Goal: Task Accomplishment & Management: Use online tool/utility

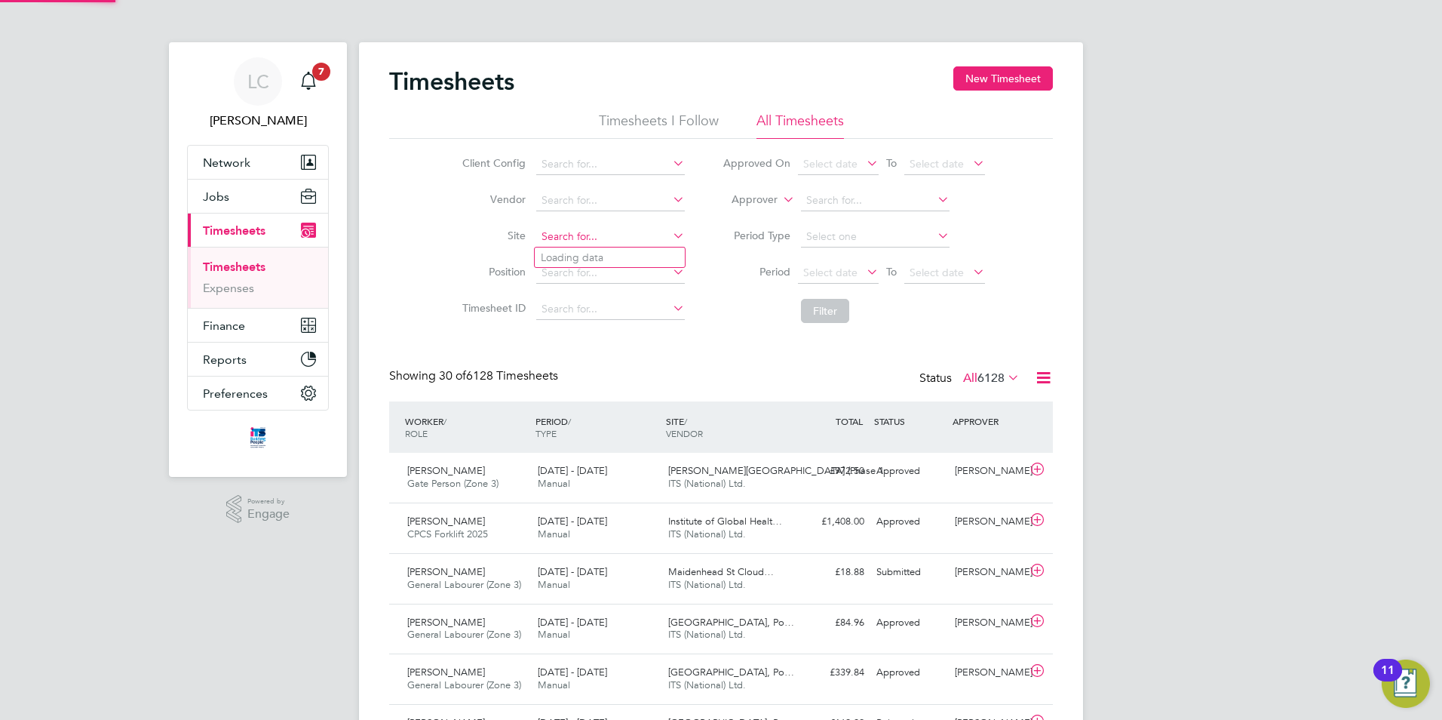
click at [616, 236] on input at bounding box center [610, 236] width 149 height 21
click at [661, 256] on b "Fern" at bounding box center [672, 257] width 22 height 13
type input "Long [PERSON_NAME] ([GEOGRAPHIC_DATA])"
click at [836, 308] on button "Filter" at bounding box center [825, 311] width 48 height 24
click at [803, 307] on button "Filter" at bounding box center [825, 311] width 48 height 24
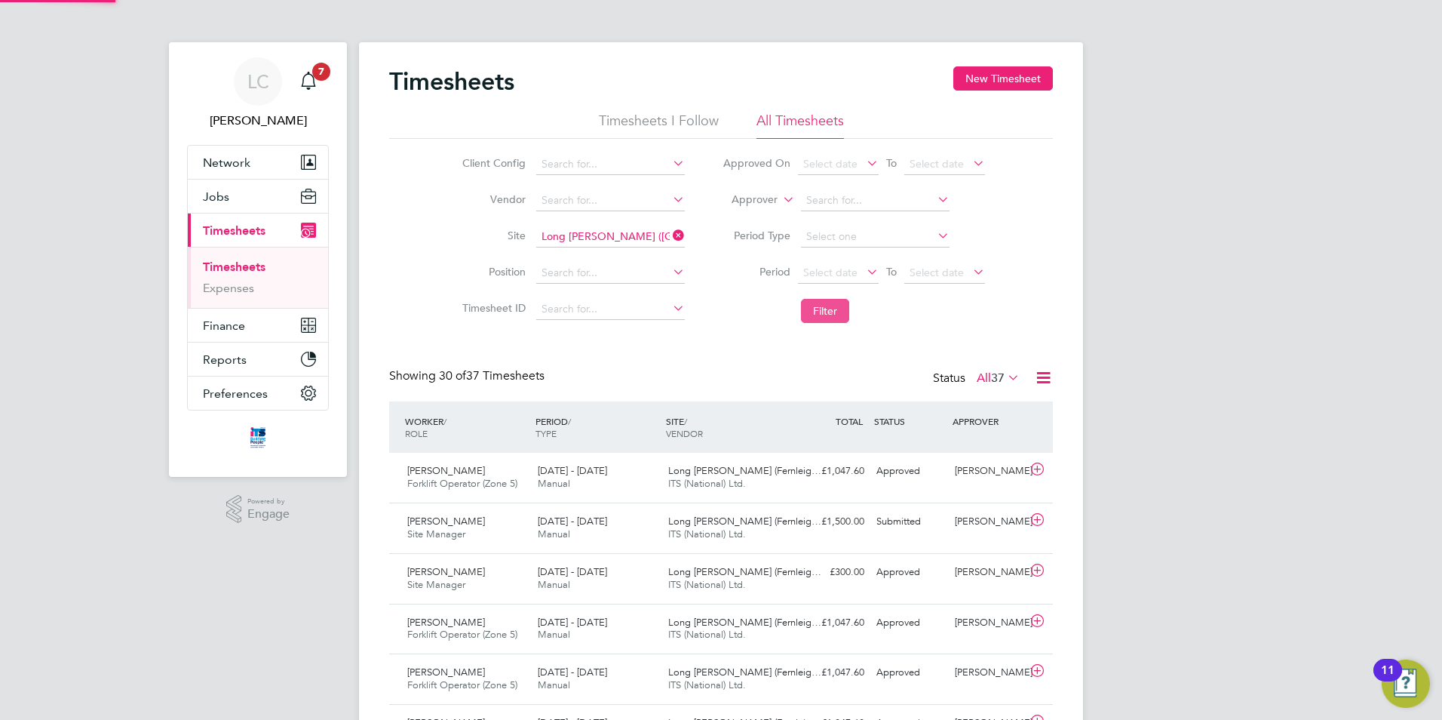
scroll to position [38, 131]
